Goal: Task Accomplishment & Management: Manage account settings

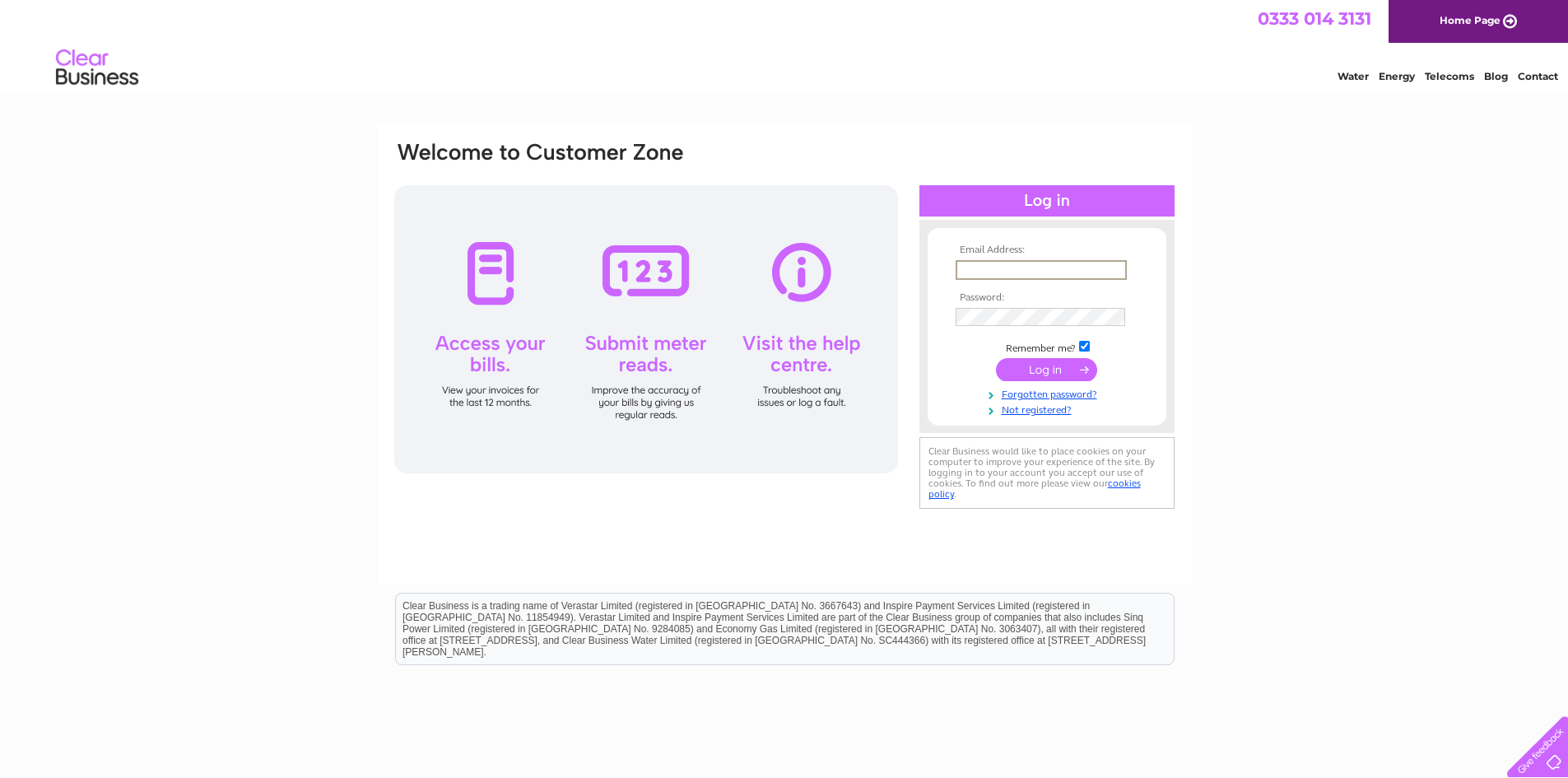
click at [1057, 265] on input "text" at bounding box center [1041, 269] width 171 height 19
type input "bremnerautos@gmail.com"
click at [996, 358] on input "submit" at bounding box center [1046, 369] width 101 height 23
click at [1051, 367] on input "submit" at bounding box center [1046, 369] width 101 height 23
click at [1085, 345] on input "checkbox" at bounding box center [1084, 345] width 11 height 11
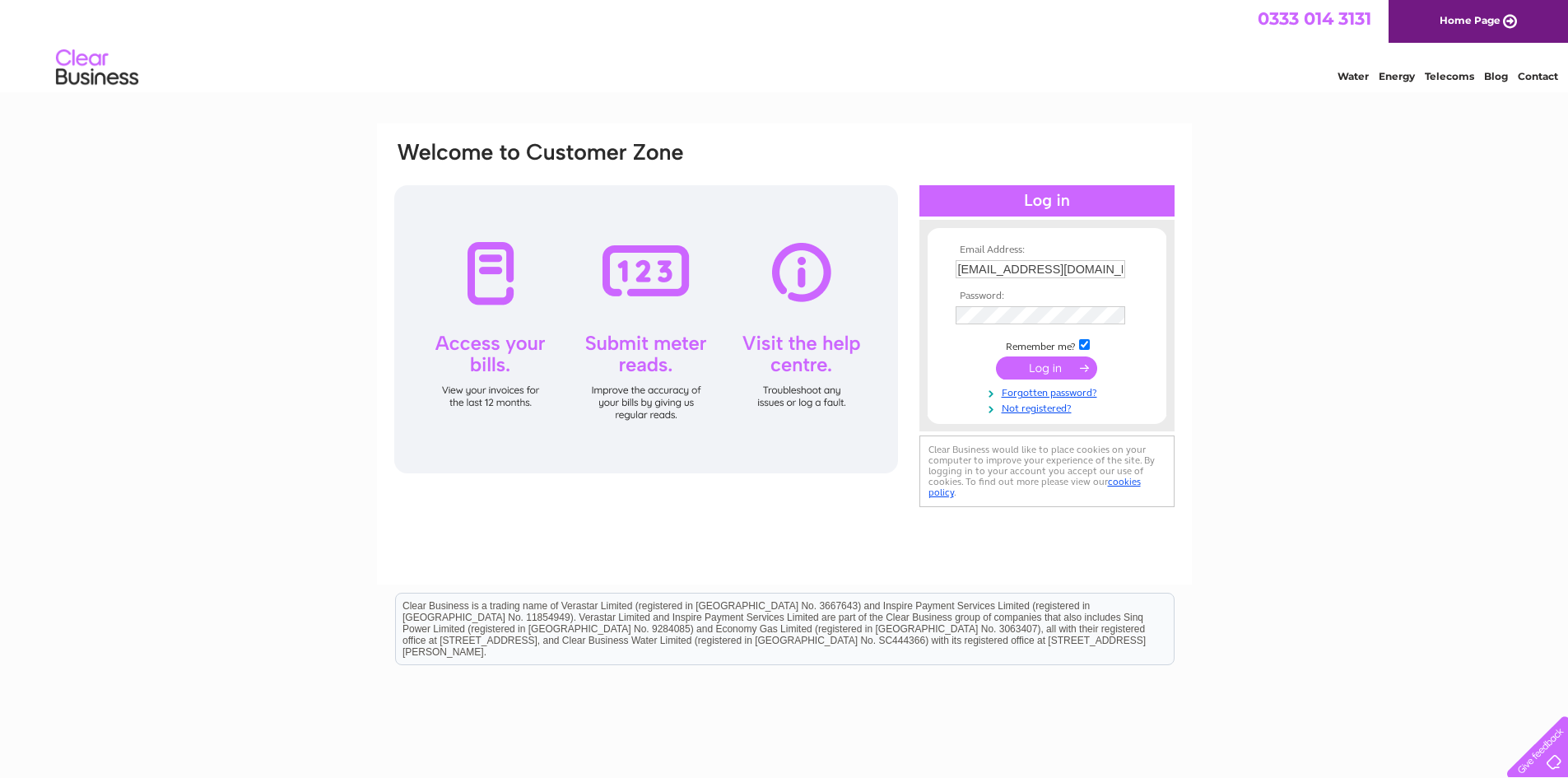
checkbox input "false"
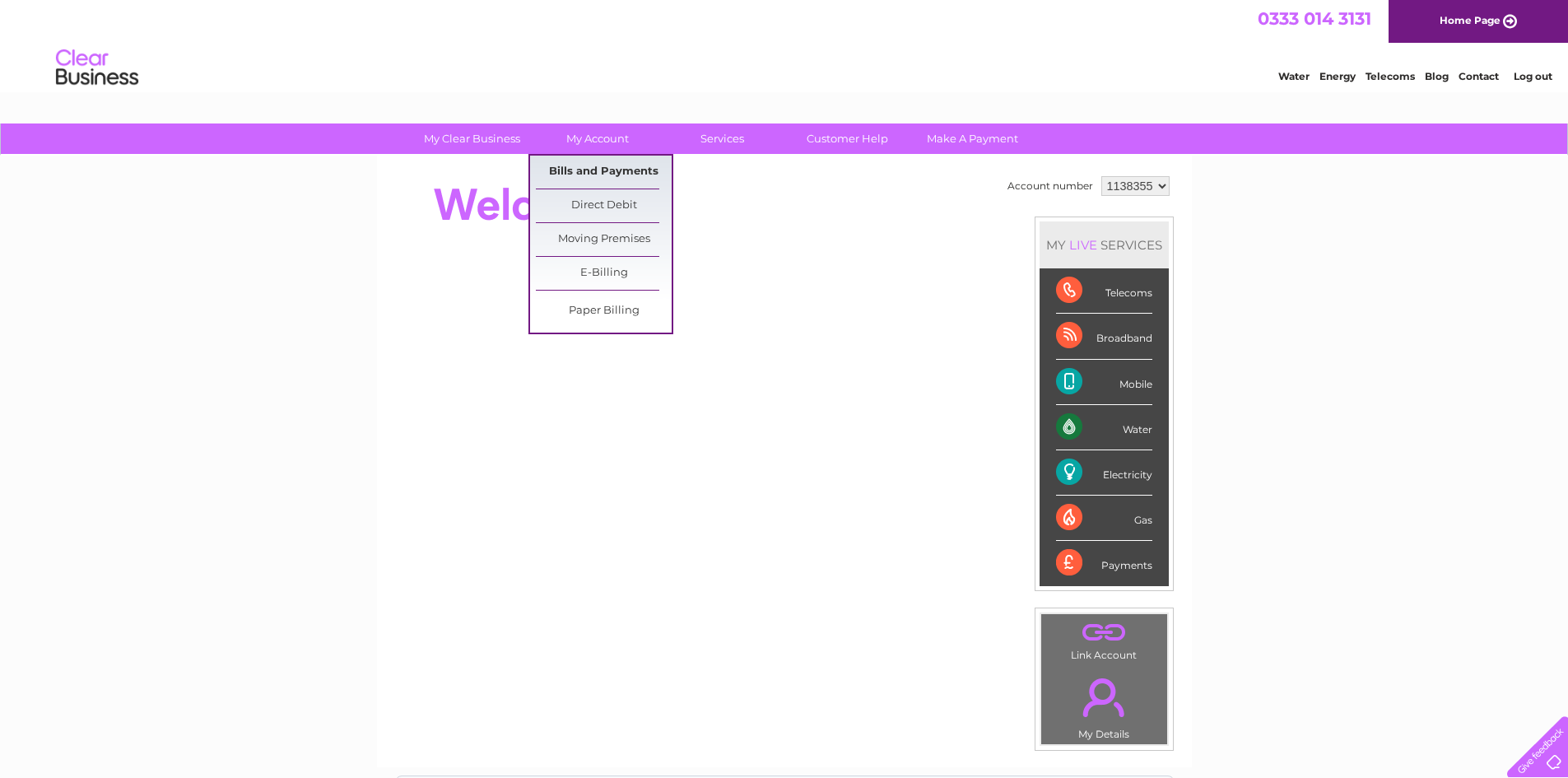
click at [600, 167] on link "Bills and Payments" at bounding box center [603, 171] width 136 height 33
click at [589, 175] on link "Bills and Payments" at bounding box center [603, 171] width 136 height 33
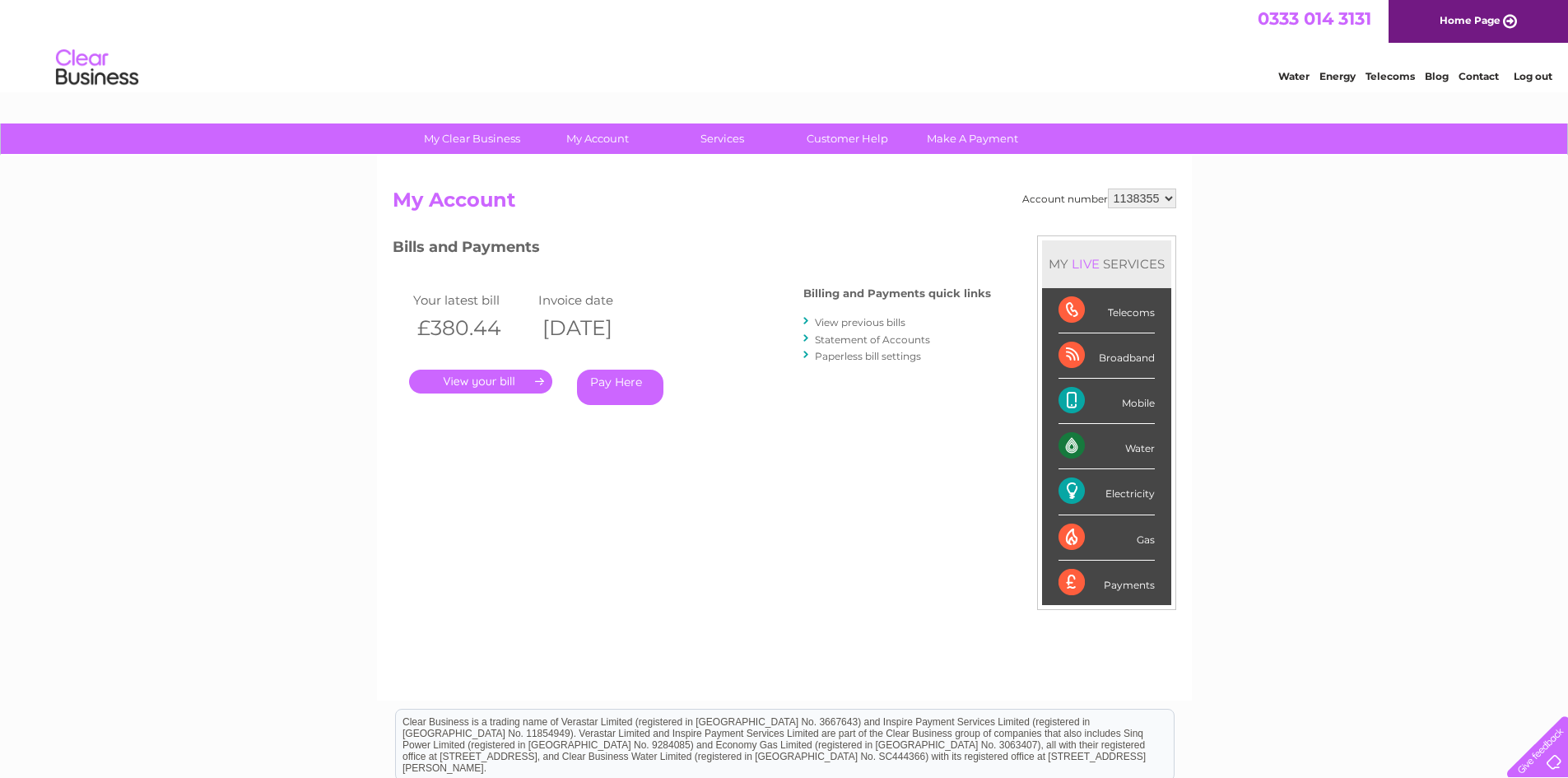
click at [465, 387] on link "." at bounding box center [480, 382] width 144 height 24
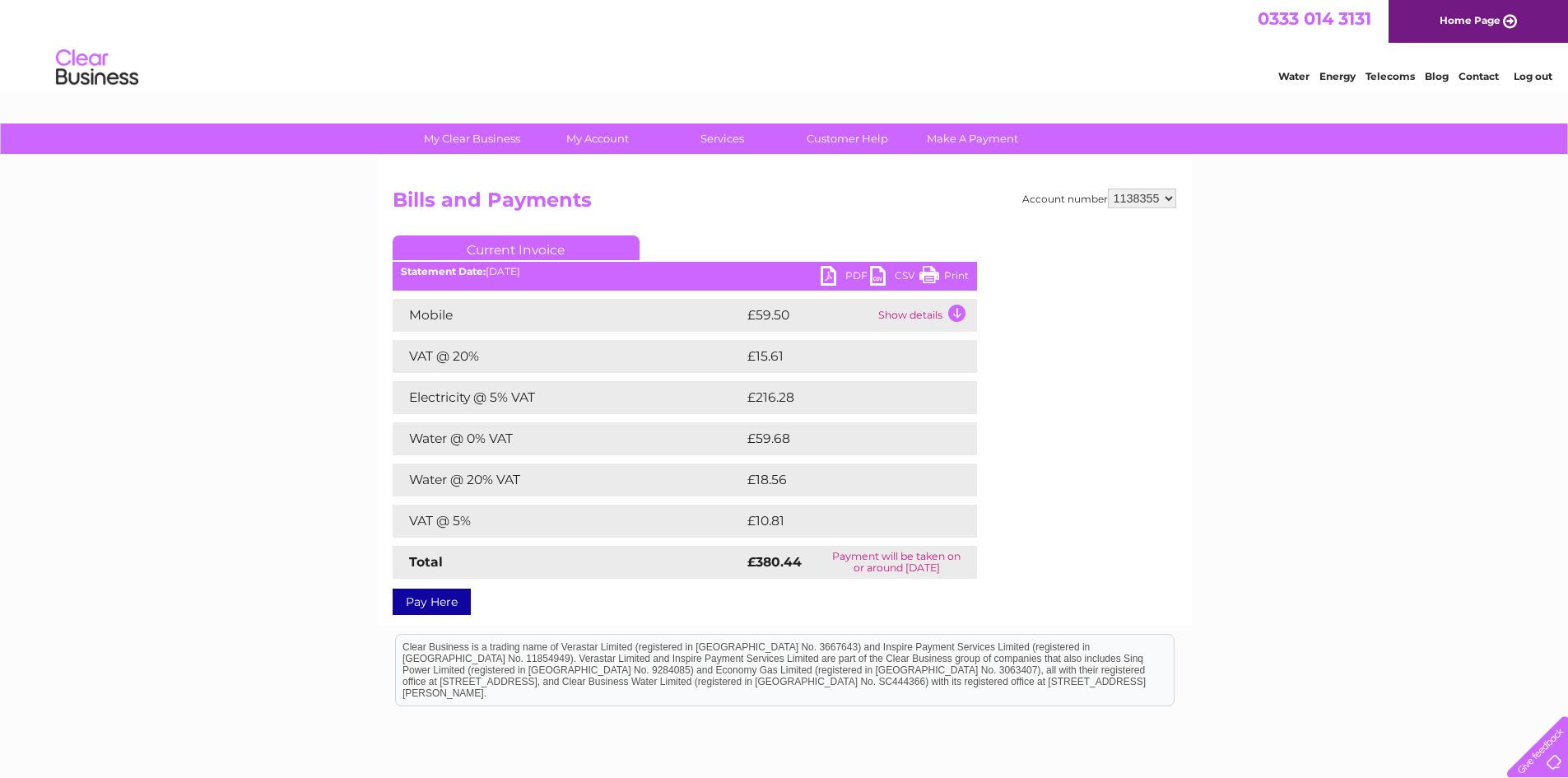
click at [832, 275] on link "PDF" at bounding box center [845, 278] width 49 height 24
click at [1532, 77] on link "Log out" at bounding box center [1533, 76] width 39 height 13
